Goal: Book appointment/travel/reservation

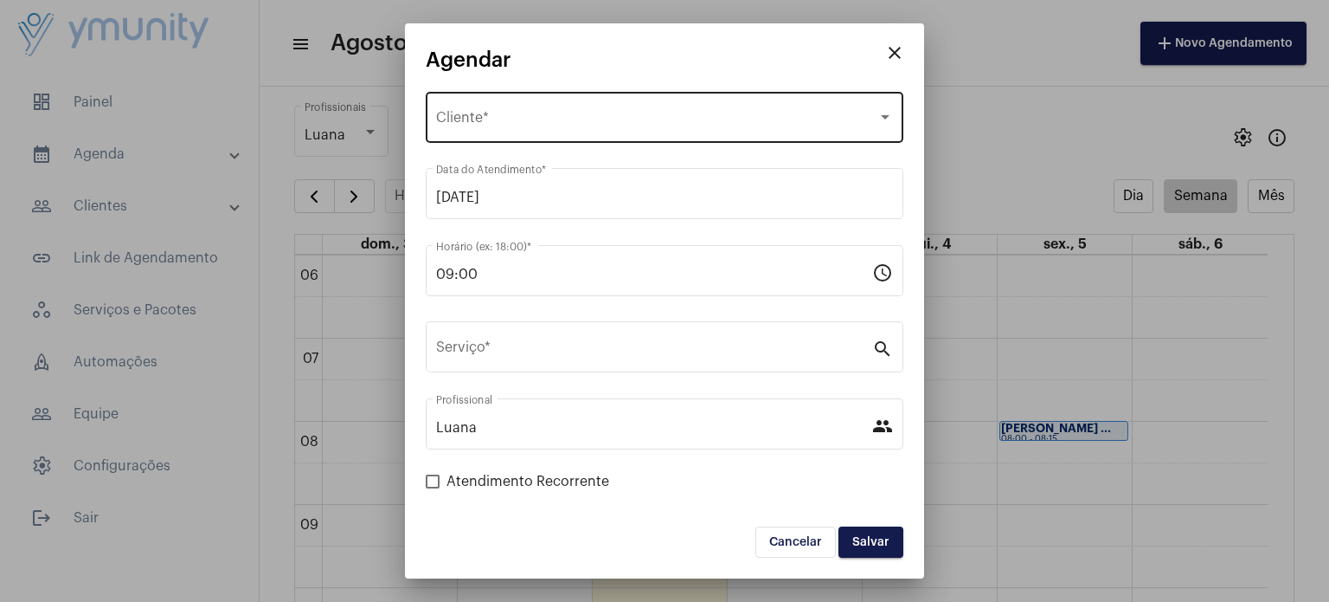
click at [616, 107] on div "Selecione o Cliente Cliente *" at bounding box center [664, 115] width 457 height 55
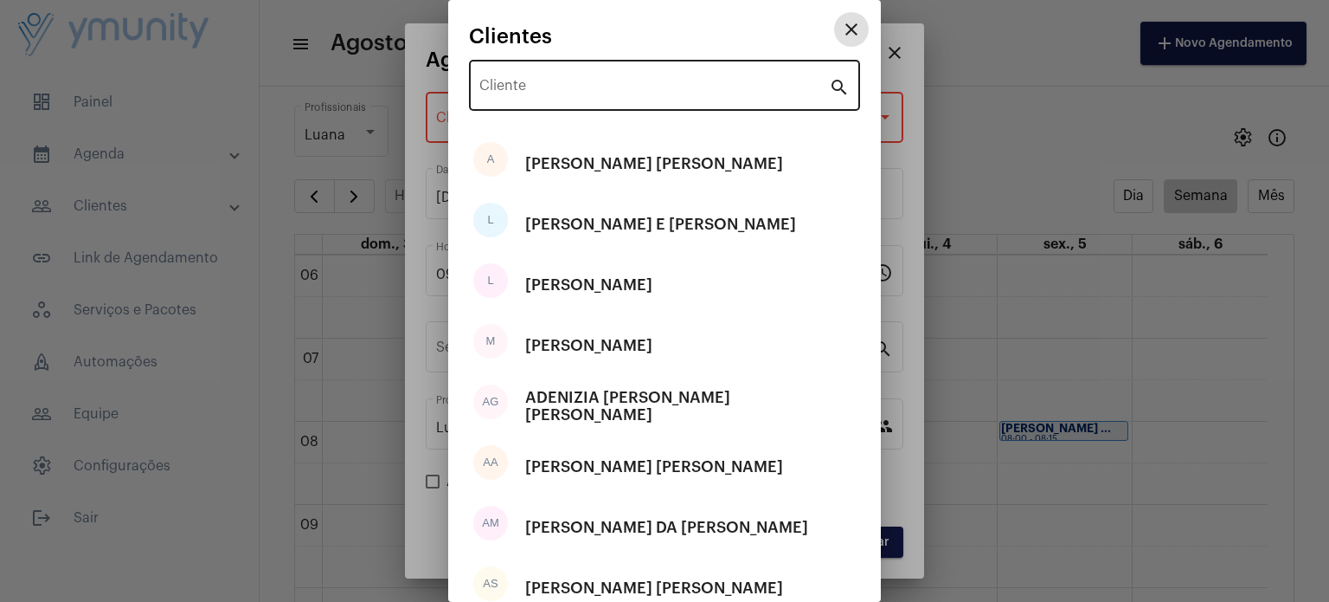
click at [615, 84] on input "Cliente" at bounding box center [655, 89] width 350 height 16
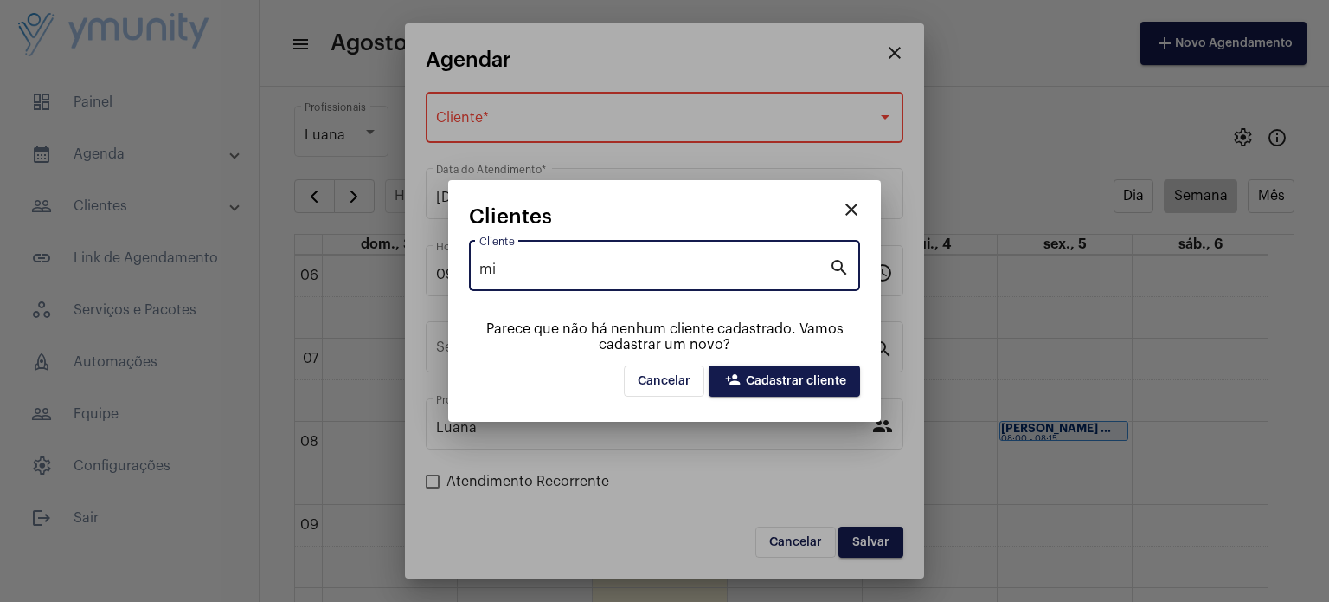
type input "mi"
click at [748, 383] on span "person_add Cadastrar cliente" at bounding box center [785, 381] width 124 height 12
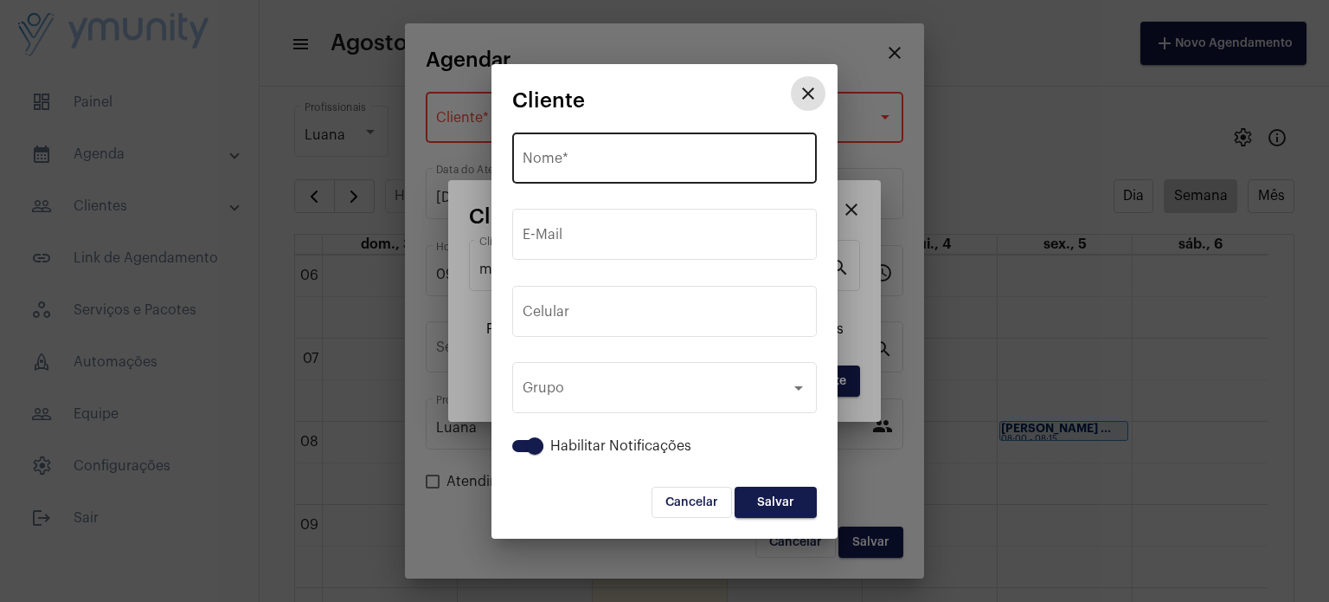
click at [684, 159] on input "Nome *" at bounding box center [665, 162] width 284 height 16
paste input "[PERSON_NAME] [PERSON_NAME]"
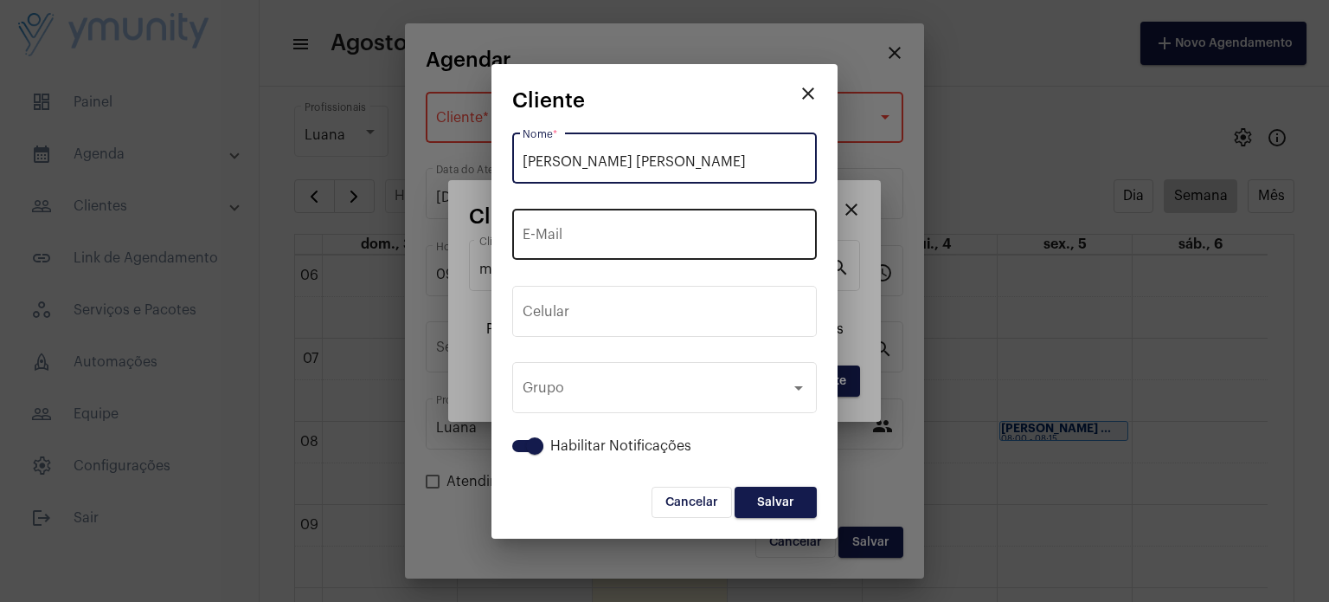
type input "[PERSON_NAME] [PERSON_NAME]"
click at [615, 250] on div "E-Mail" at bounding box center [665, 232] width 284 height 55
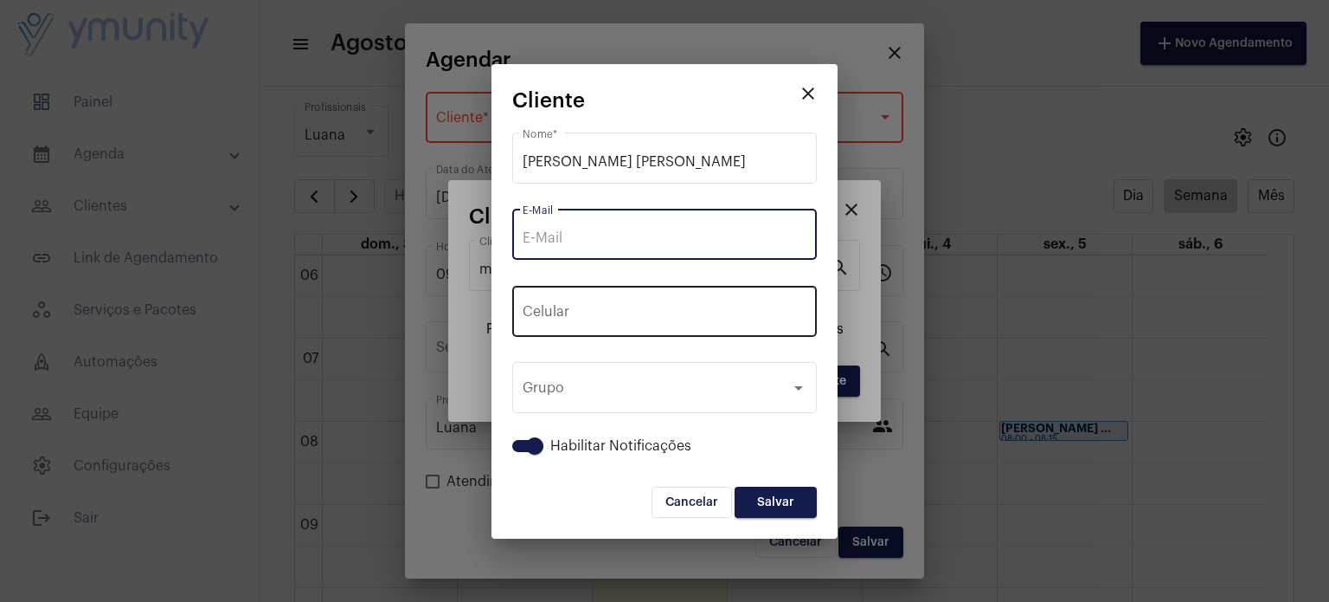
click at [595, 299] on button "+55" at bounding box center [562, 314] width 78 height 43
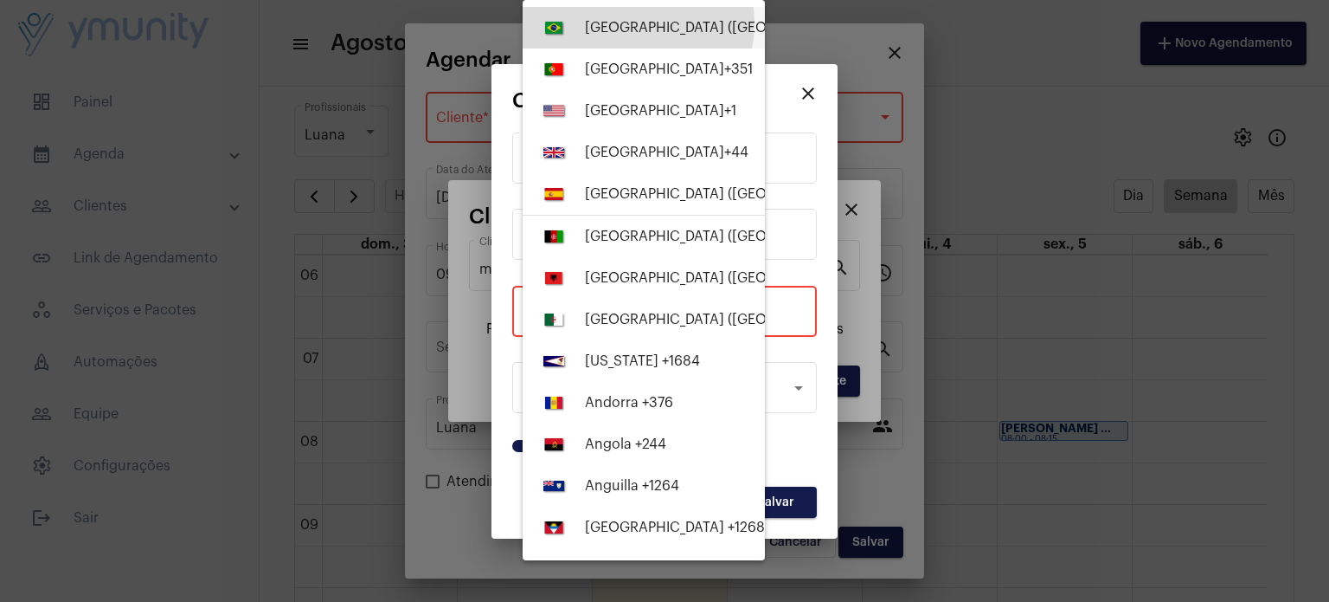
click at [624, 23] on div "[GEOGRAPHIC_DATA] ([GEOGRAPHIC_DATA]) +55" at bounding box center [741, 28] width 313 height 16
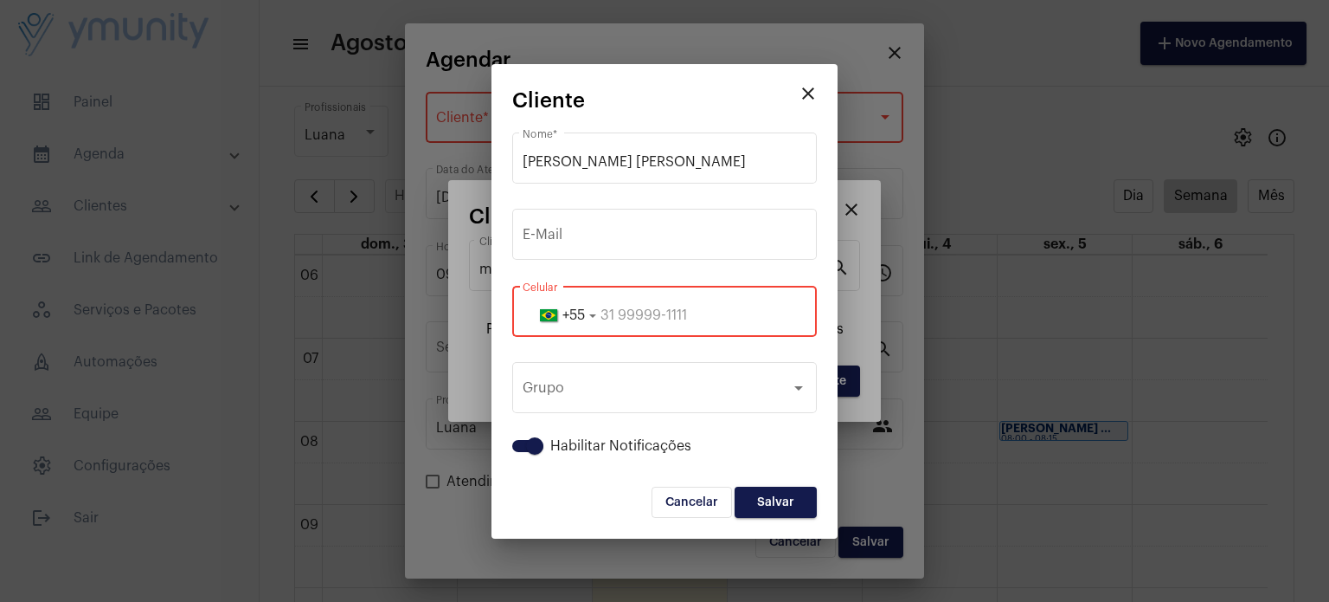
click at [616, 313] on input "tel" at bounding box center [665, 315] width 284 height 16
paste input "3399671531"
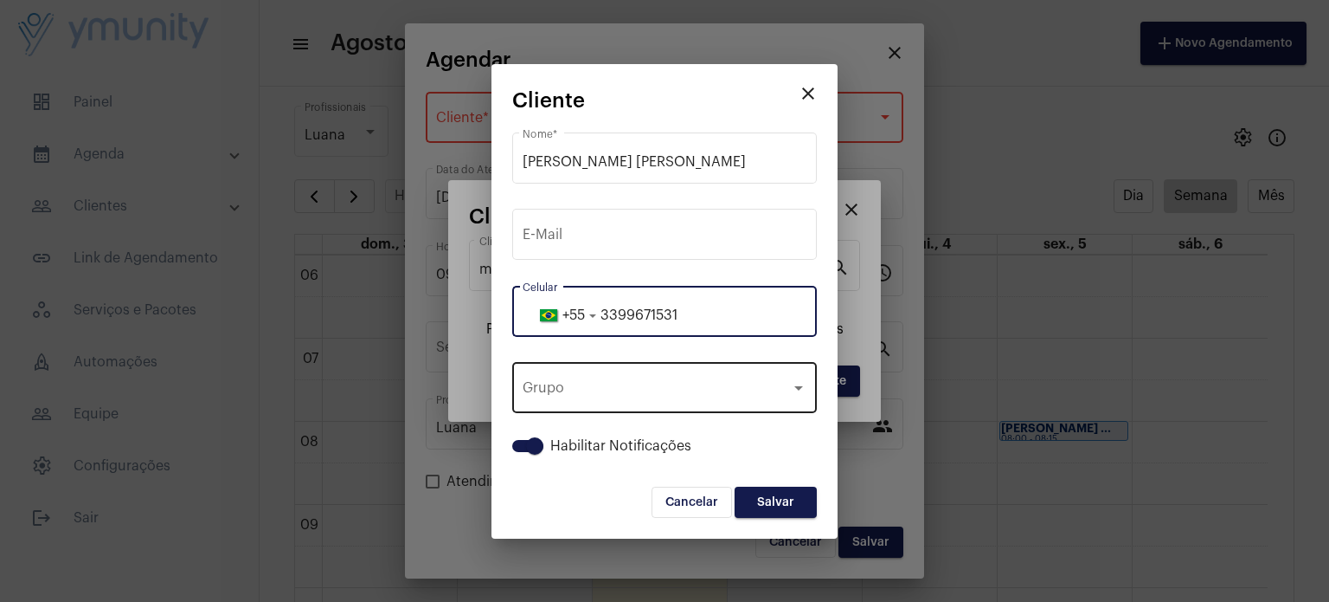
type input "3399671531"
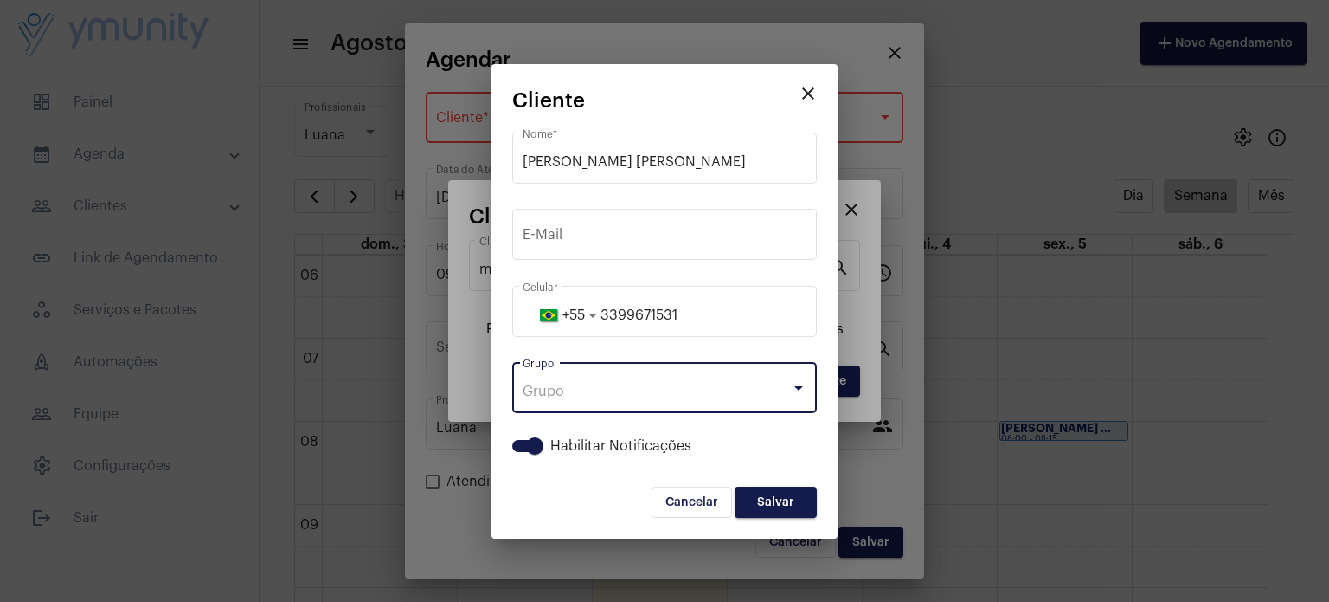
click at [803, 396] on div "Grupo" at bounding box center [665, 391] width 284 height 16
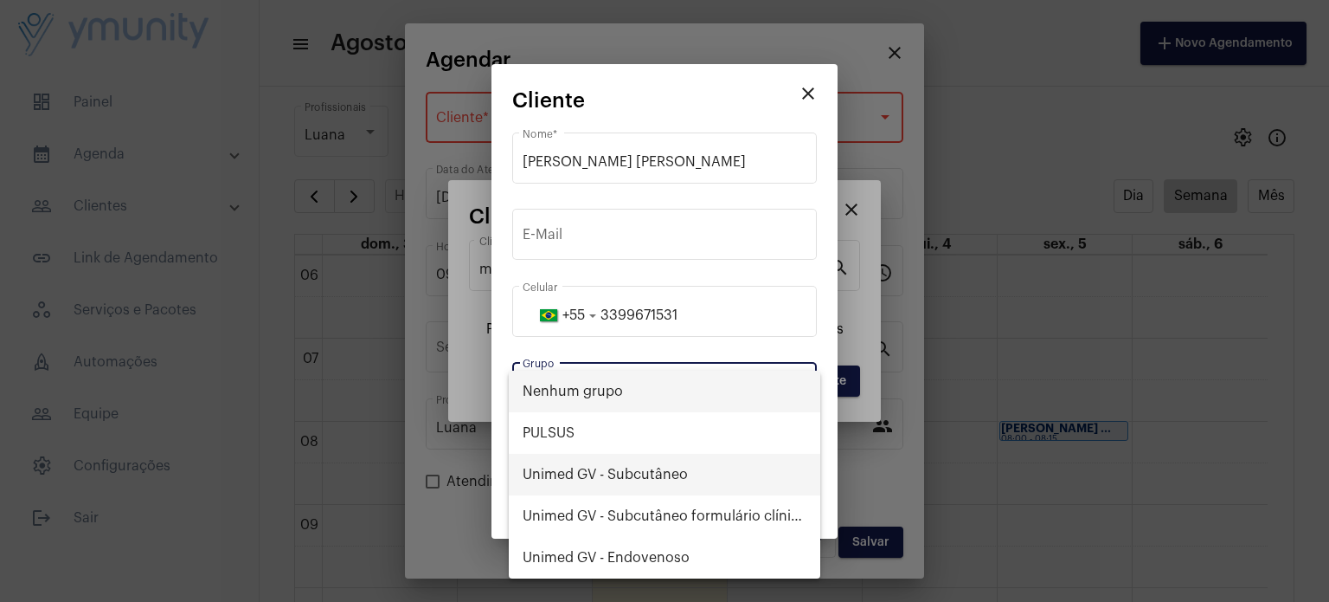
click at [657, 461] on span "Unimed GV - Subcutâneo" at bounding box center [665, 475] width 284 height 42
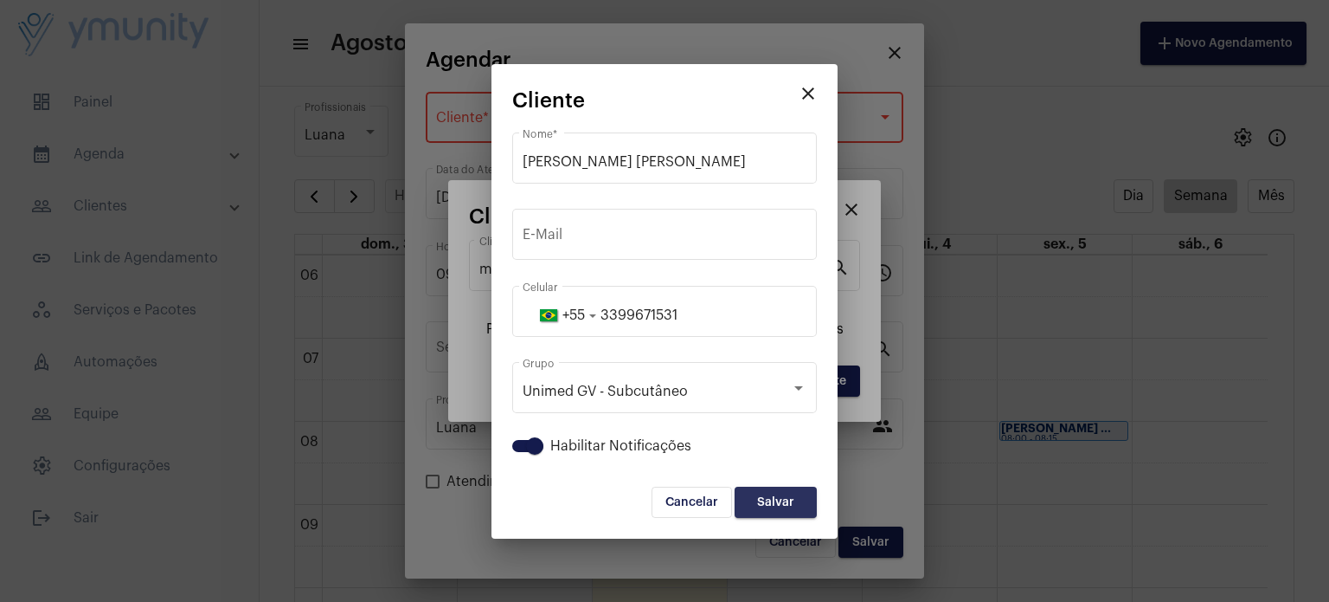
click at [801, 505] on button "Salvar" at bounding box center [776, 501] width 82 height 31
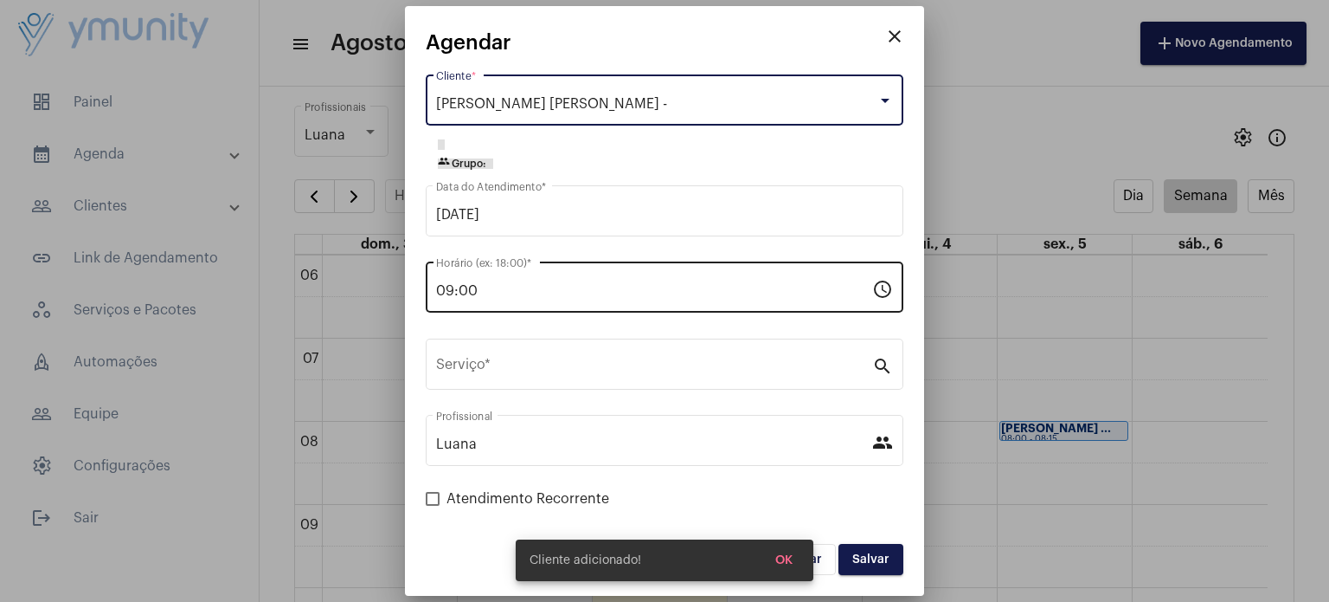
click at [582, 292] on input "09:00" at bounding box center [654, 291] width 436 height 16
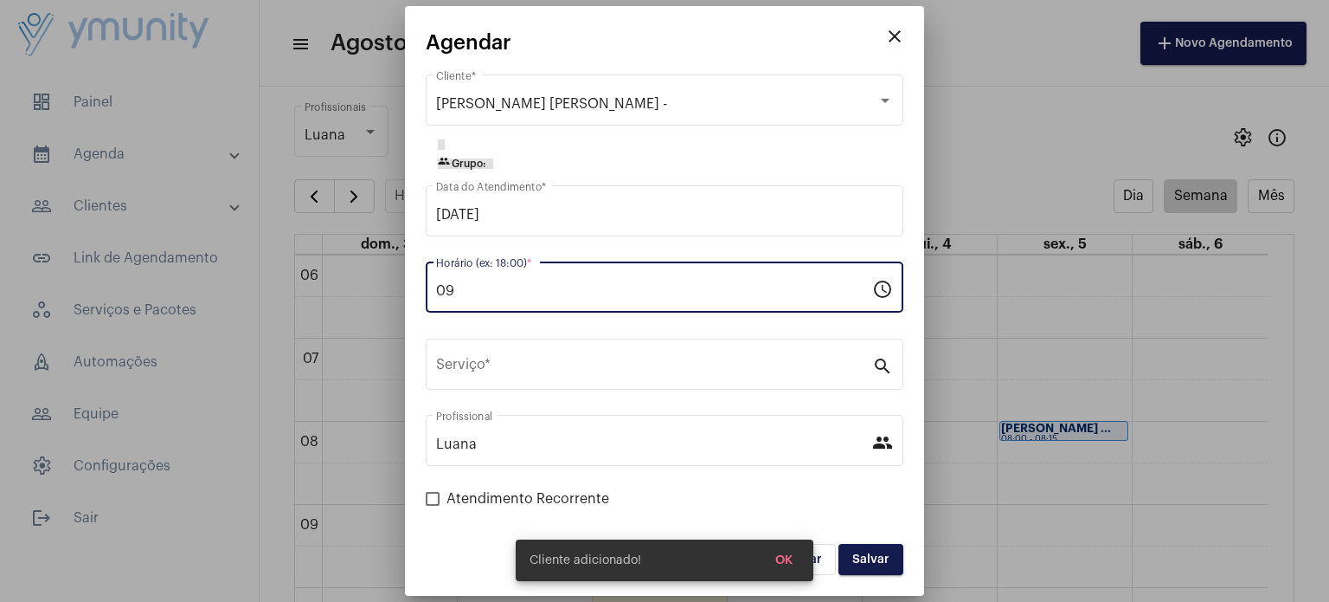
type input "0"
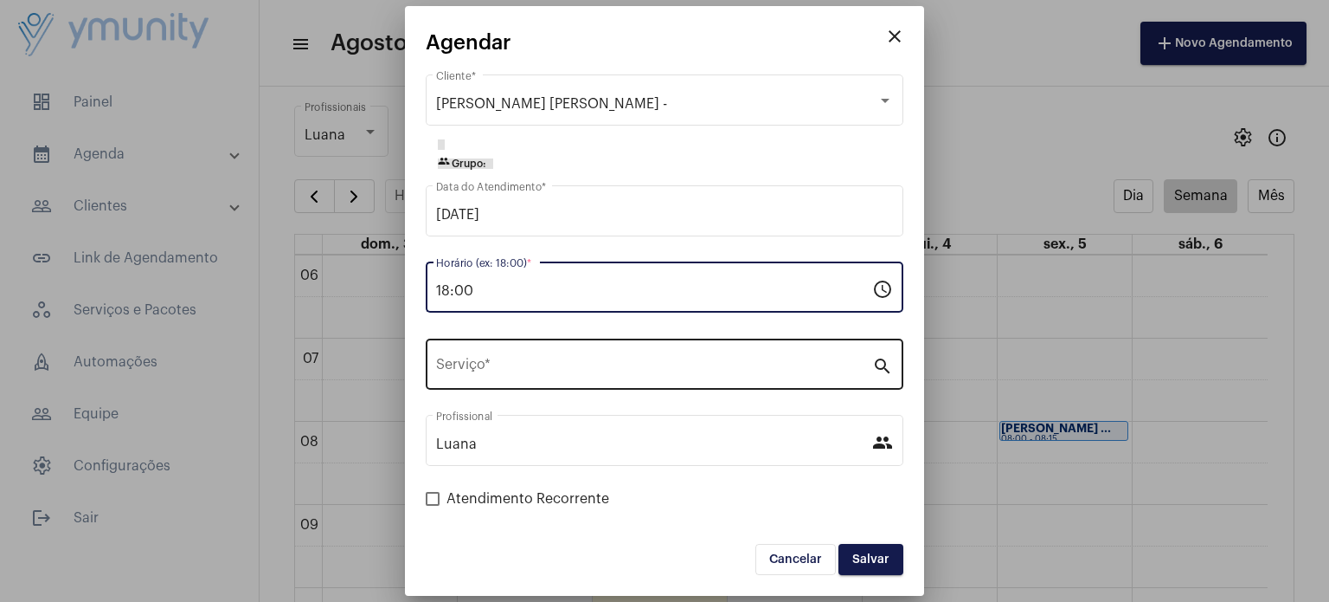
type input "18:00"
click at [532, 380] on div "Serviço *" at bounding box center [654, 362] width 436 height 55
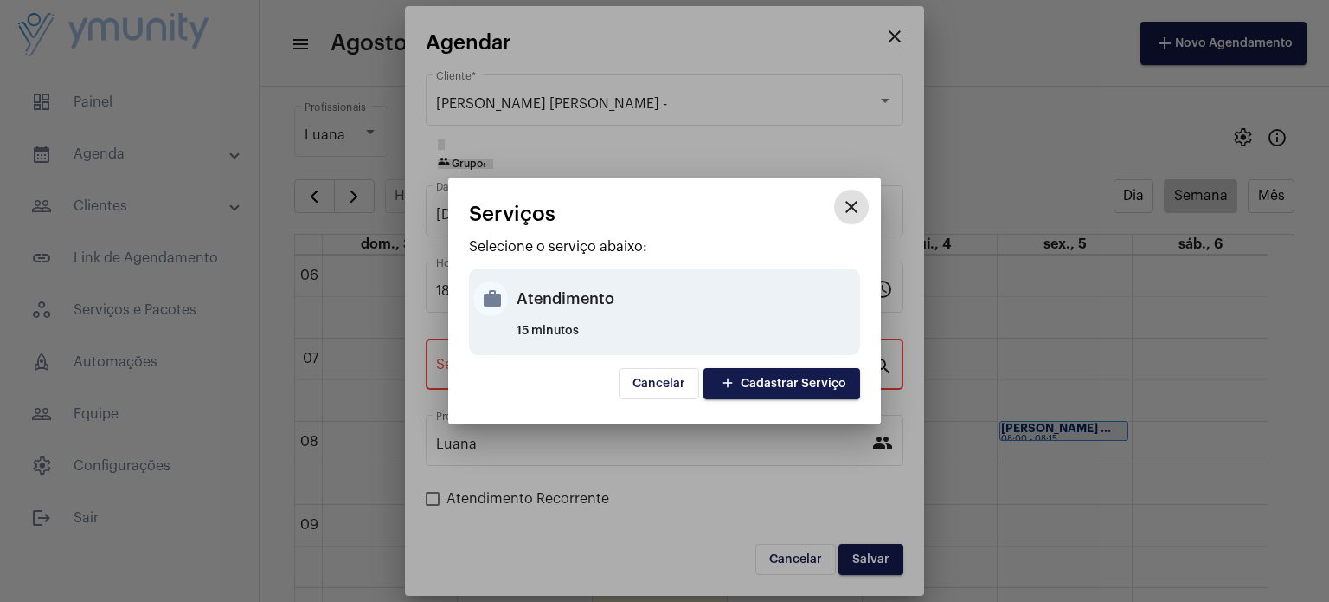
click at [545, 318] on div "Atendimento" at bounding box center [686, 299] width 339 height 52
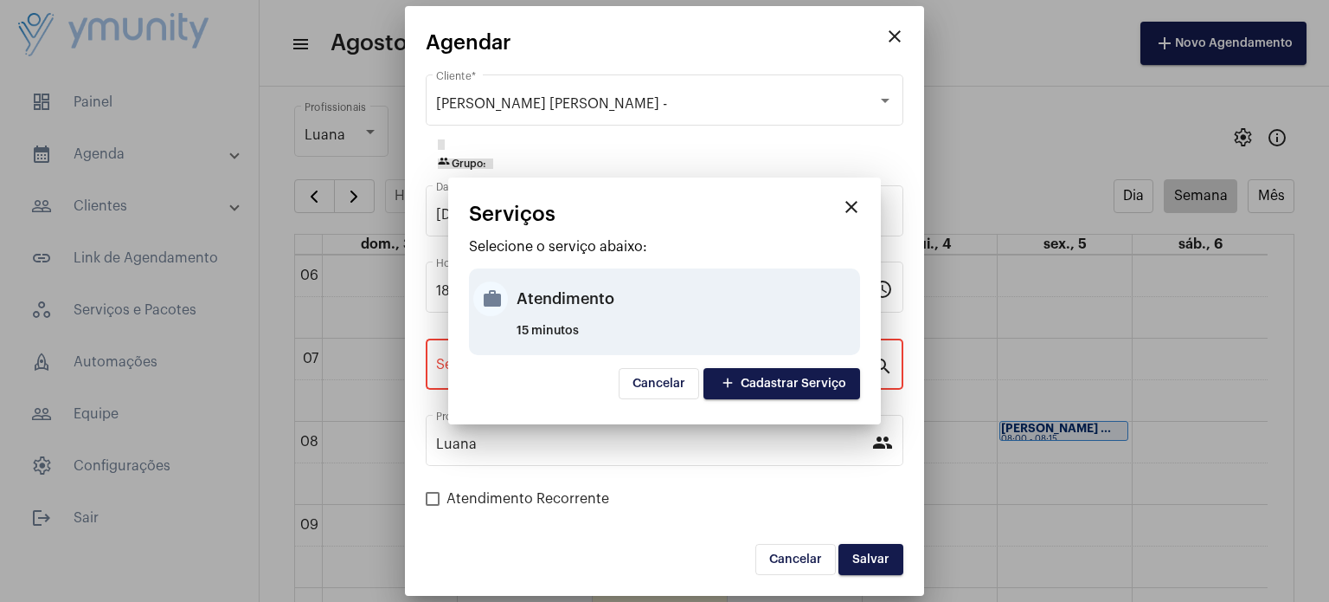
type input "Atendimento"
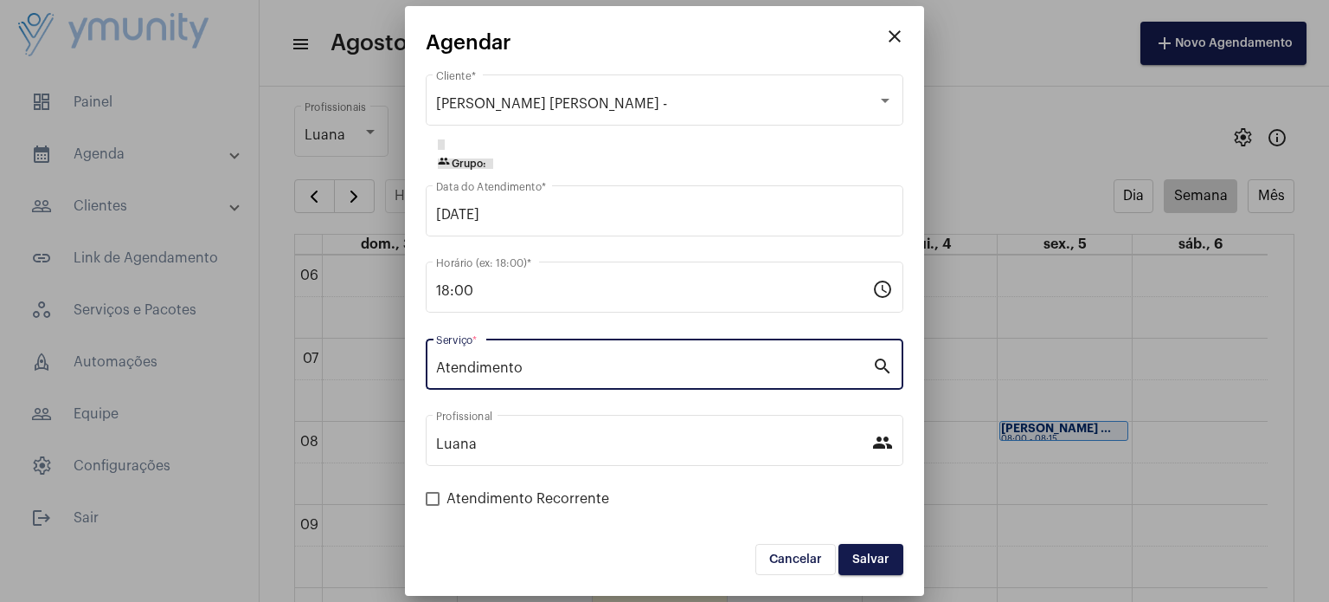
click at [893, 546] on button "Salvar" at bounding box center [871, 559] width 65 height 31
